Goal: Task Accomplishment & Management: Use online tool/utility

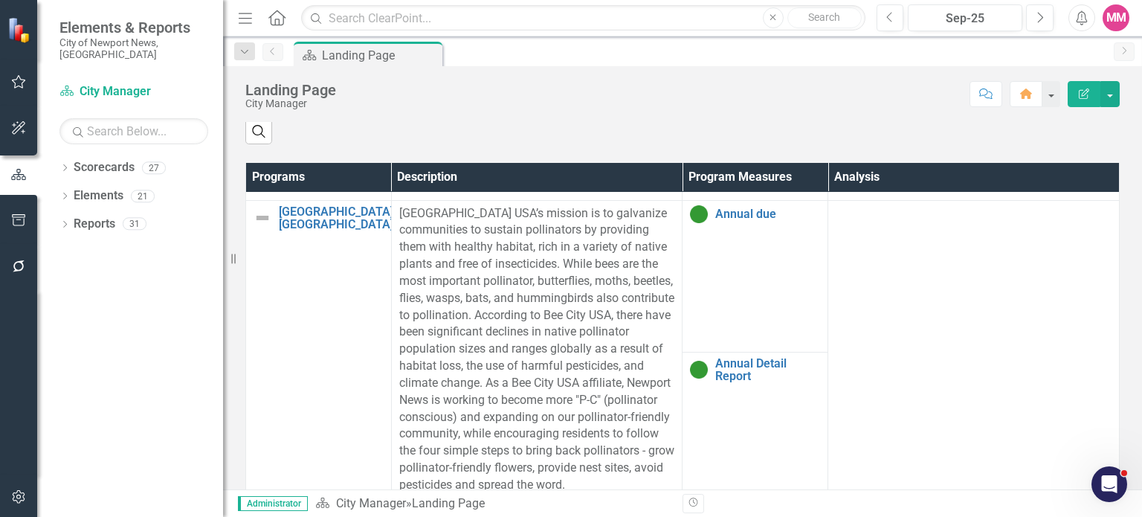
scroll to position [812, 0]
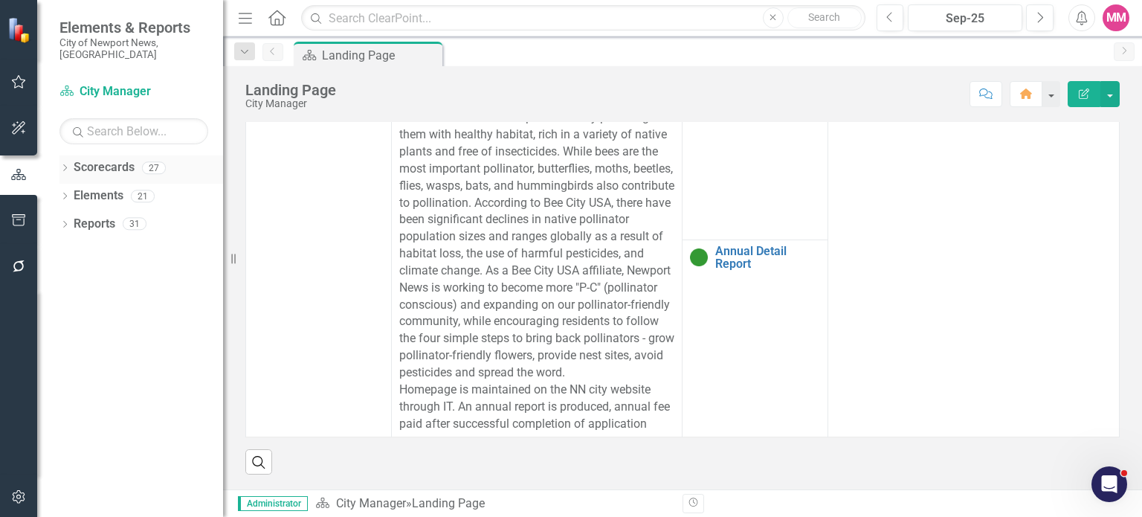
click at [67, 165] on icon "Dropdown" at bounding box center [64, 169] width 10 height 8
click at [75, 191] on icon "Dropdown" at bounding box center [72, 195] width 11 height 9
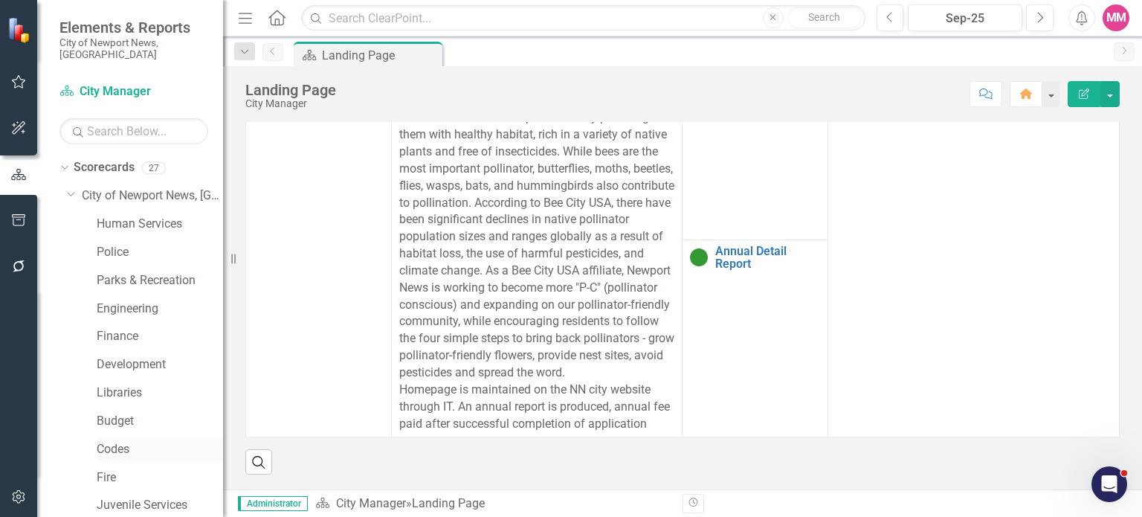
click at [129, 443] on link "Codes" at bounding box center [160, 449] width 126 height 17
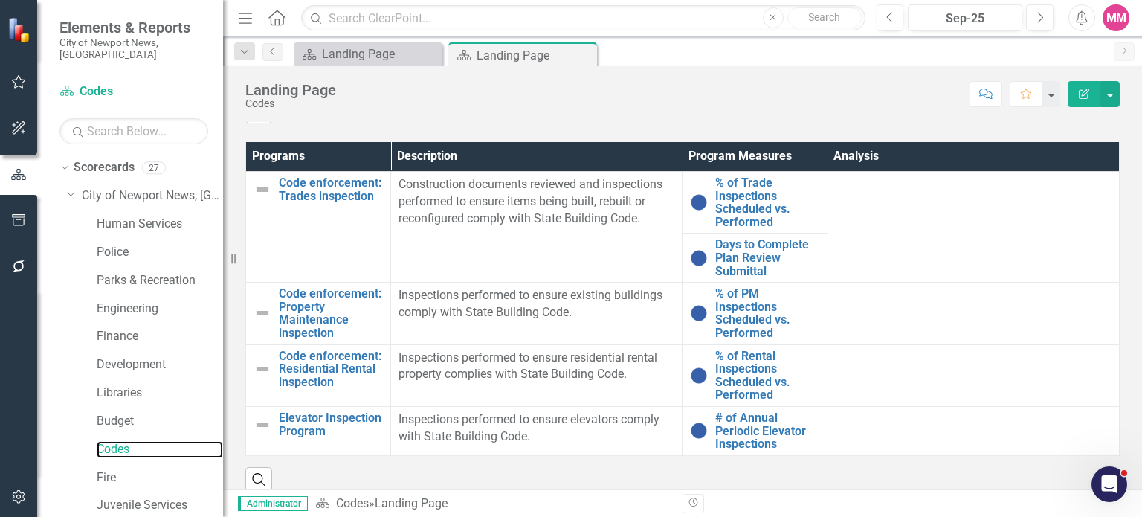
scroll to position [774, 0]
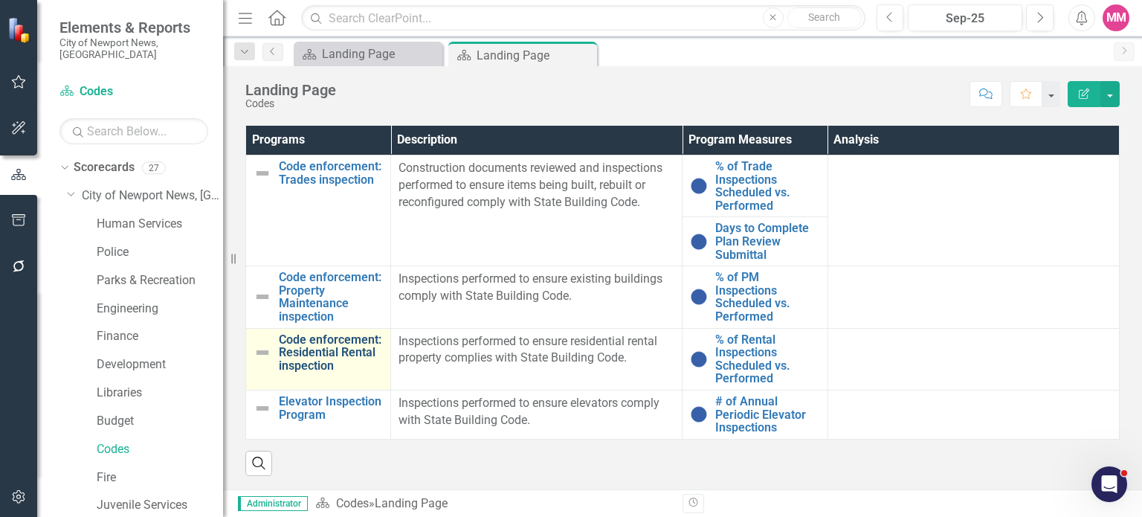
click at [346, 347] on link "Code enforcement: Residential Rental inspection" at bounding box center [331, 352] width 104 height 39
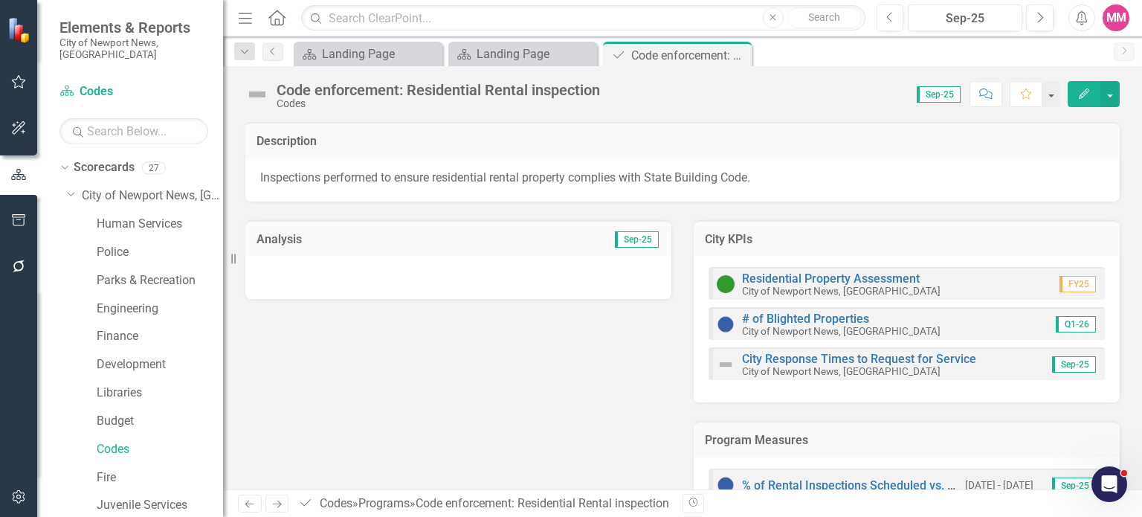
scroll to position [47, 0]
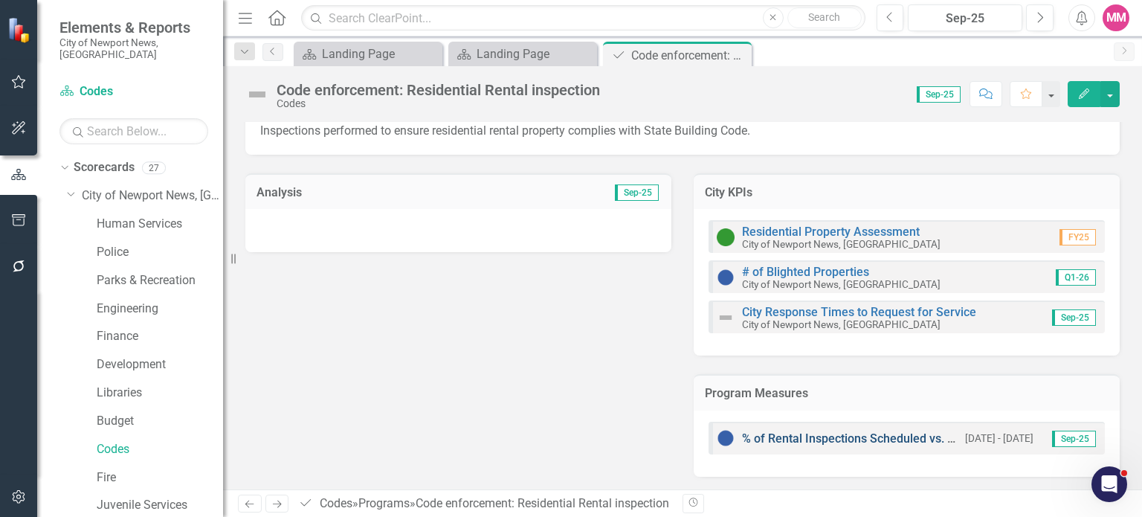
click at [792, 439] on link "% of Rental Inspections Scheduled vs. Performed" at bounding box center [873, 438] width 263 height 14
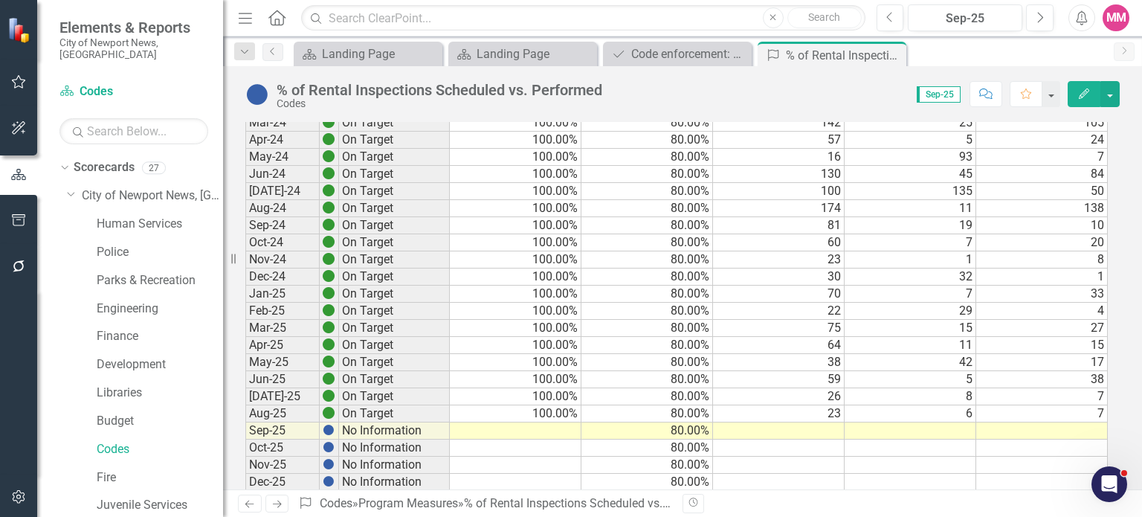
scroll to position [802, 0]
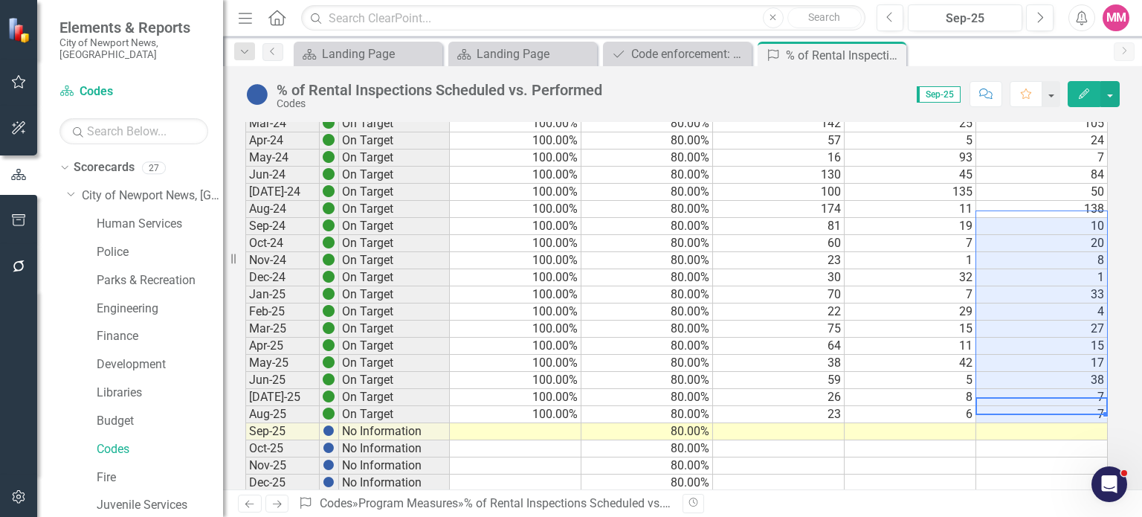
drag, startPoint x: 1041, startPoint y: 403, endPoint x: 1020, endPoint y: 222, distance: 181.9
click at [1020, 222] on tbody "Dec-20 No Information Jan-21 No Information Feb-21 No Information Mar-21 No Inf…" at bounding box center [676, 21] width 863 height 1147
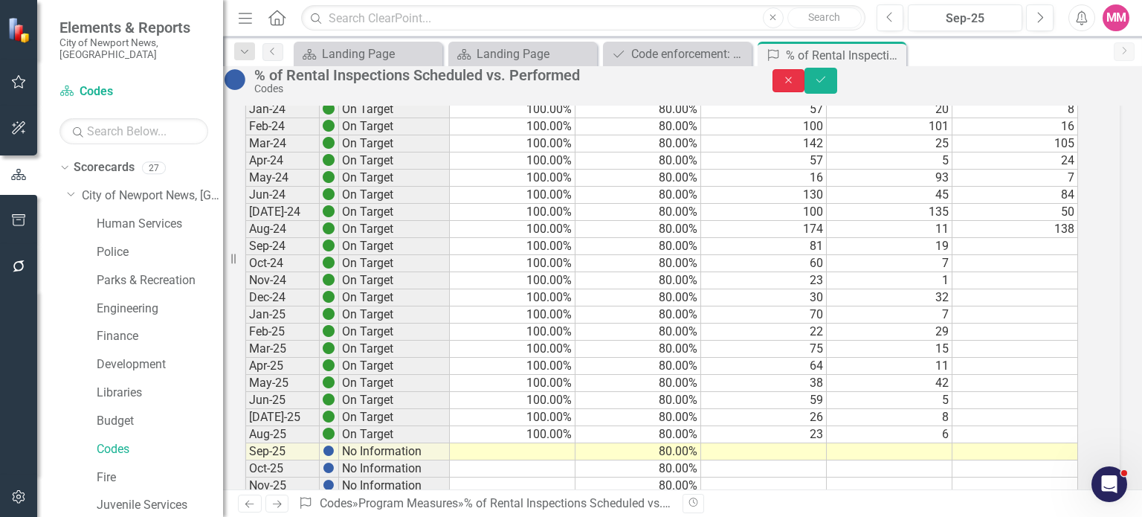
click at [805, 80] on button "Close" at bounding box center [789, 80] width 33 height 23
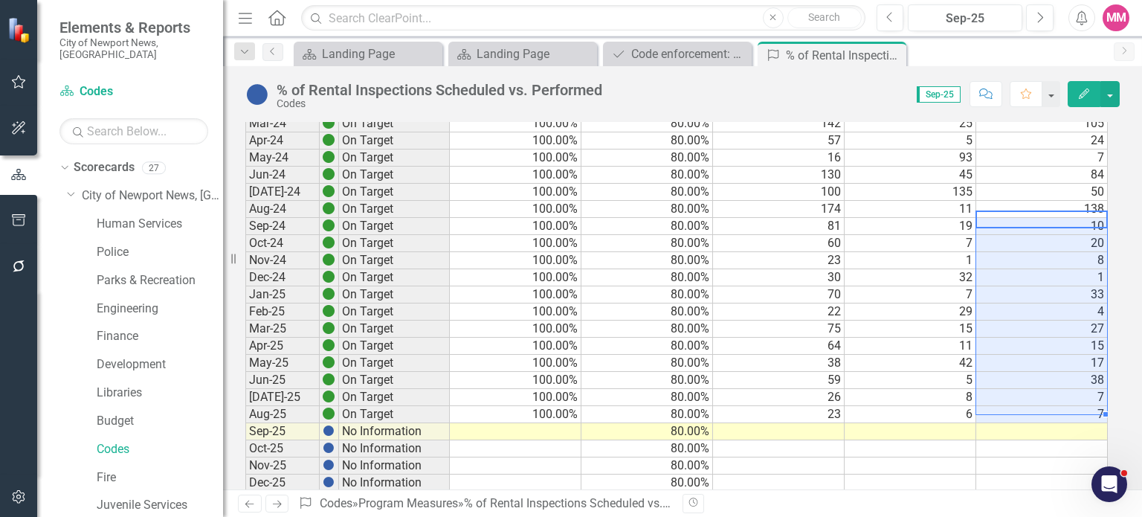
drag, startPoint x: 1006, startPoint y: 216, endPoint x: 1016, endPoint y: 399, distance: 182.5
click at [1016, 399] on tbody "Dec-20 No Information Jan-21 No Information Feb-21 No Information Mar-21 No Inf…" at bounding box center [676, 21] width 863 height 1147
click at [1048, 184] on td "50" at bounding box center [1042, 192] width 132 height 17
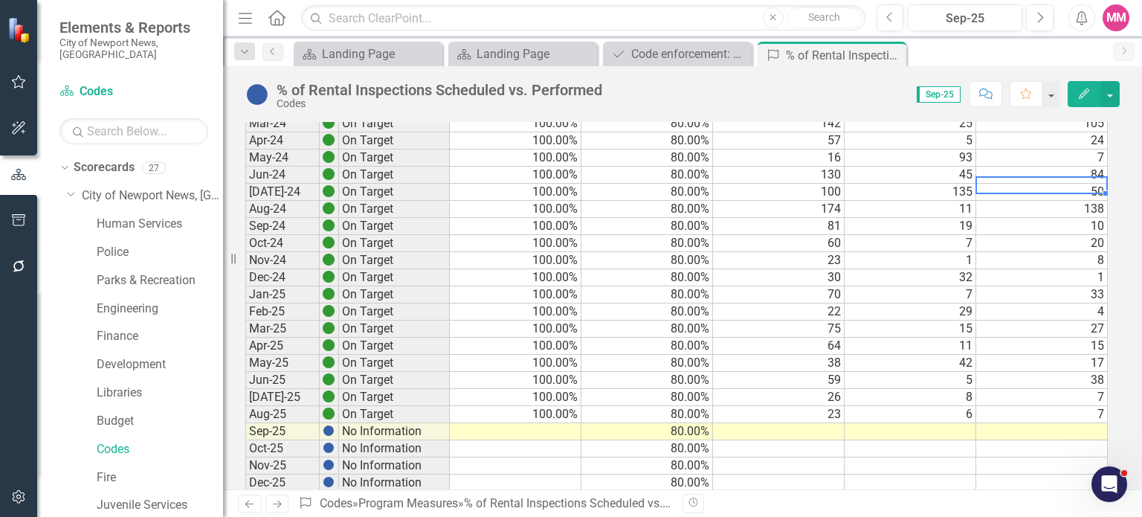
scroll to position [705, 0]
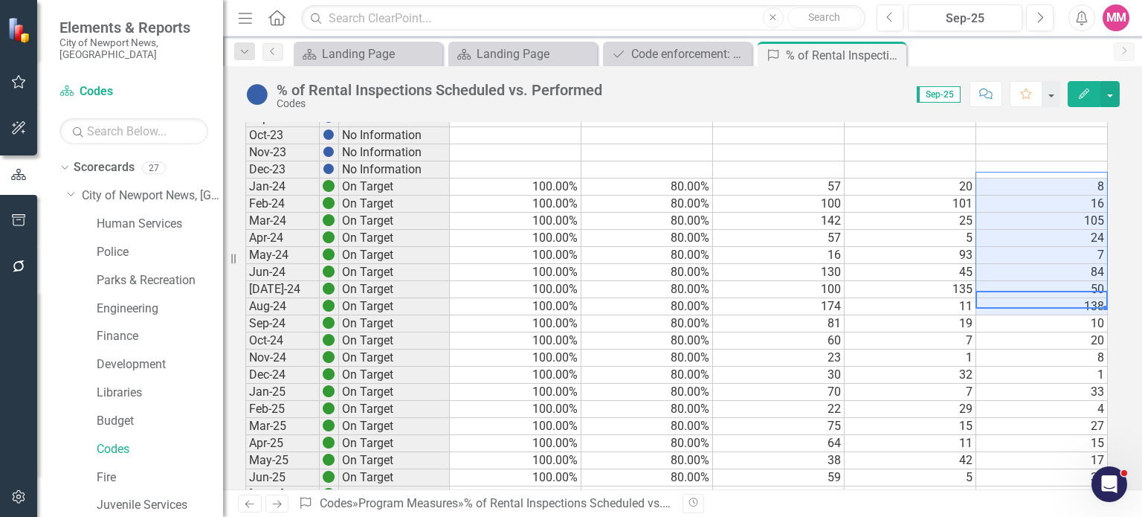
drag, startPoint x: 1049, startPoint y: 295, endPoint x: 1042, endPoint y: 175, distance: 120.7
click at [1042, 175] on tbody "Dec-20 No Information Jan-21 No Information Feb-21 No Information Mar-21 No Inf…" at bounding box center [676, 118] width 863 height 1147
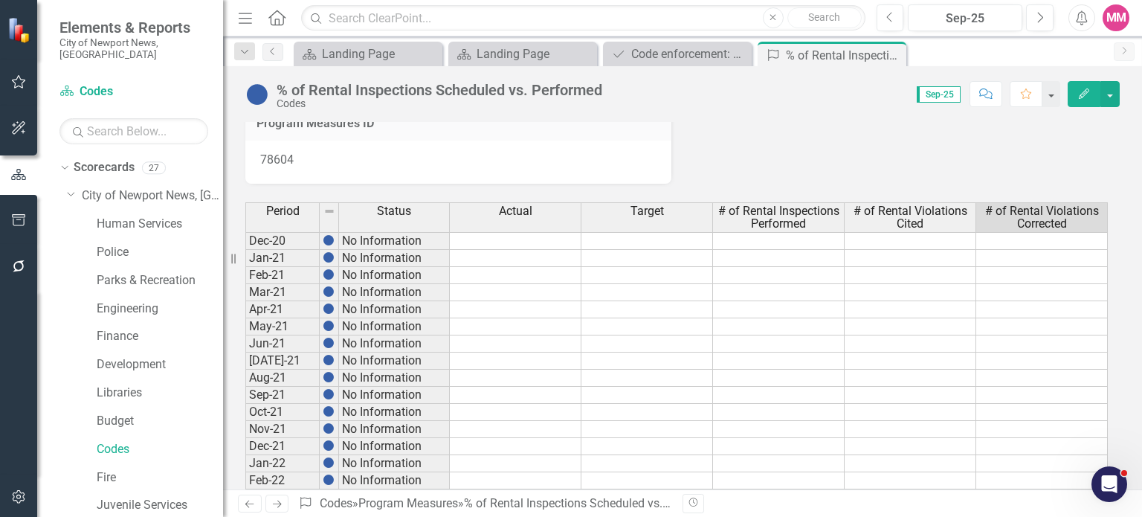
scroll to position [18, 0]
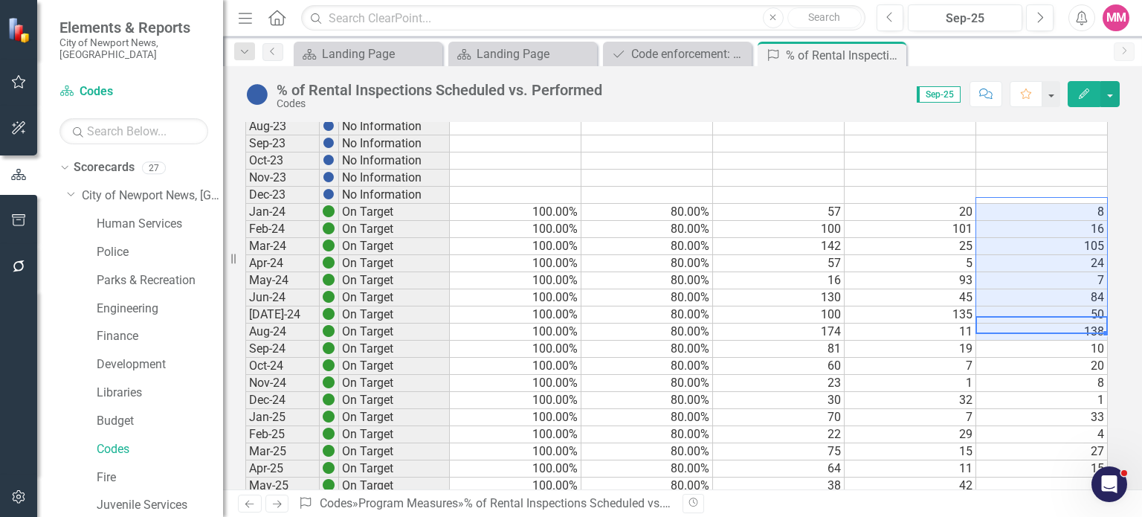
click at [245, 231] on div "Period Status Actual Target # of Rental Inspections Performed # of Rental Viola…" at bounding box center [245, 128] width 0 height 1176
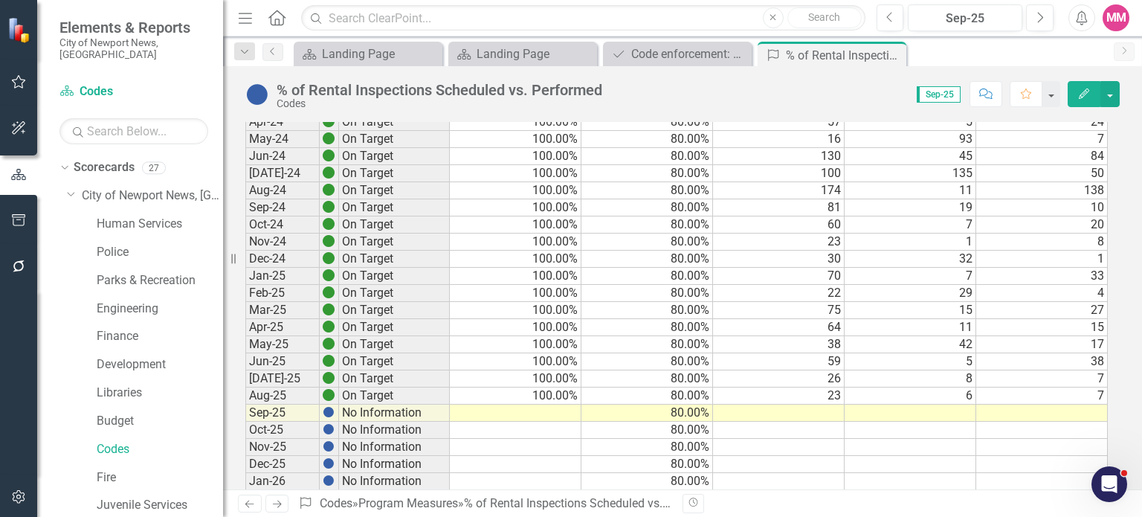
scroll to position [733, 0]
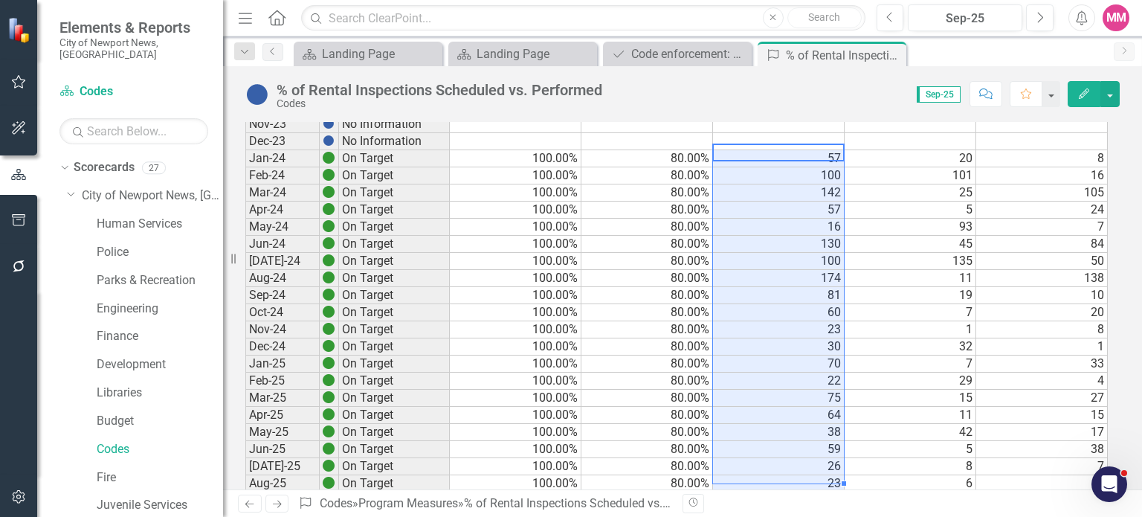
drag, startPoint x: 813, startPoint y: 153, endPoint x: 800, endPoint y: 466, distance: 313.3
click at [800, 466] on tbody "Dec-20 No Information Jan-21 No Information Feb-21 No Information Mar-21 No Inf…" at bounding box center [676, 90] width 863 height 1147
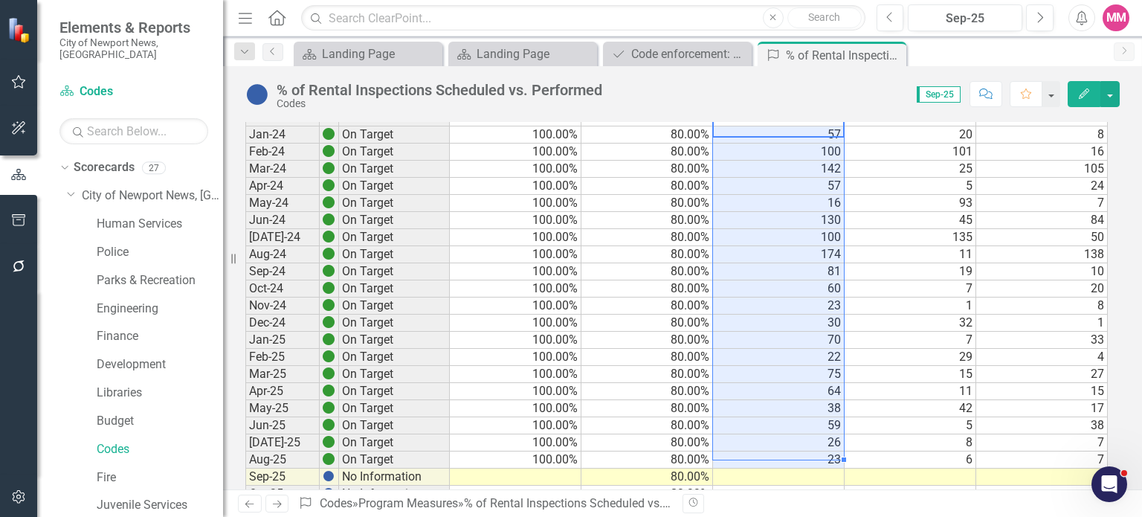
scroll to position [631, 0]
